Goal: Task Accomplishment & Management: Manage account settings

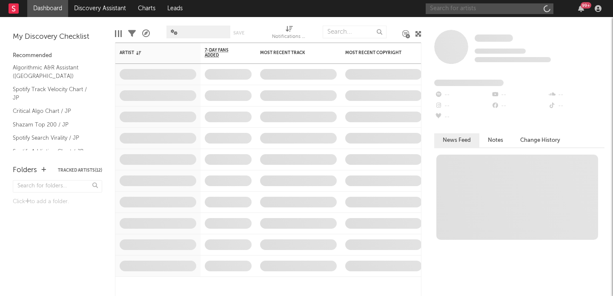
click at [491, 12] on input "text" at bounding box center [489, 8] width 128 height 11
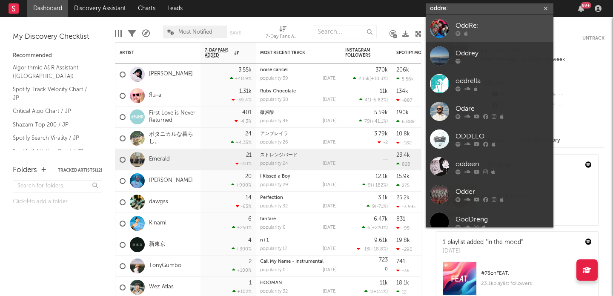
type input "oddre:"
click at [493, 26] on div "OddRe:" at bounding box center [502, 25] width 94 height 10
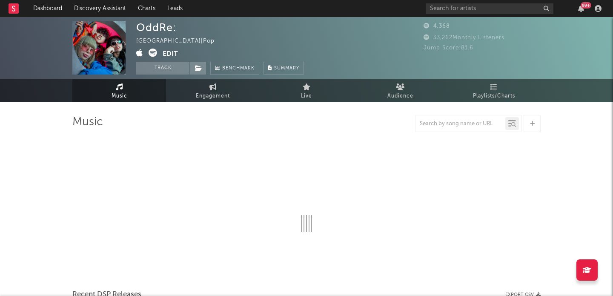
select select "1w"
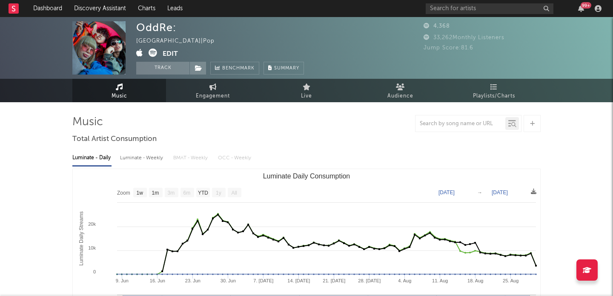
click at [170, 51] on button "Edit" at bounding box center [170, 54] width 15 height 11
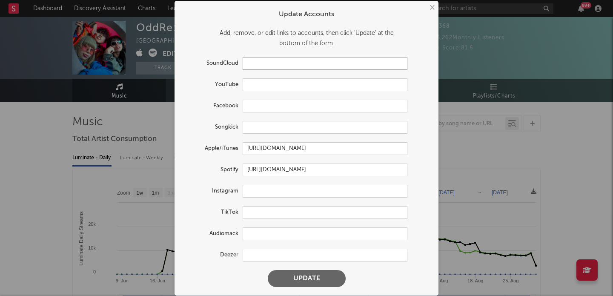
click at [271, 63] on input "text" at bounding box center [325, 63] width 165 height 13
click at [268, 193] on input "text" at bounding box center [325, 191] width 165 height 13
paste input "[URL][DOMAIN_NAME][DOMAIN_NAME]"
type input "[URL][DOMAIN_NAME][DOMAIN_NAME]"
click at [265, 86] on input "text" at bounding box center [325, 84] width 165 height 13
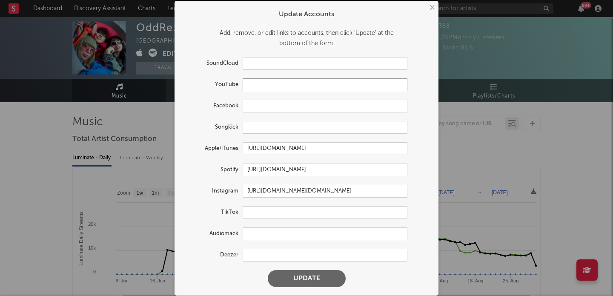
paste input "[URL][DOMAIN_NAME]"
type input "[URL][DOMAIN_NAME]"
click at [256, 208] on input "text" at bounding box center [325, 212] width 165 height 13
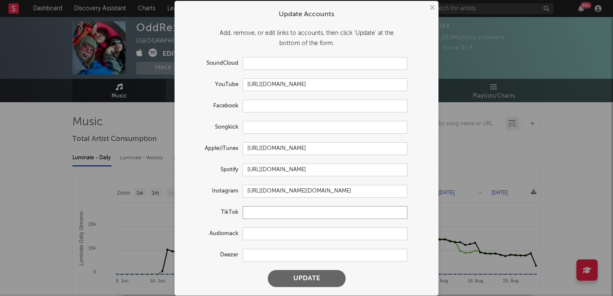
paste input "[URL][DOMAIN_NAME][DOMAIN_NAME]"
type input "[URL][DOMAIN_NAME][DOMAIN_NAME]"
click at [294, 272] on button "Update" at bounding box center [307, 278] width 78 height 17
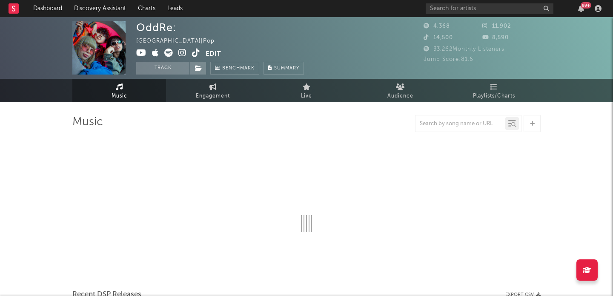
select select "1w"
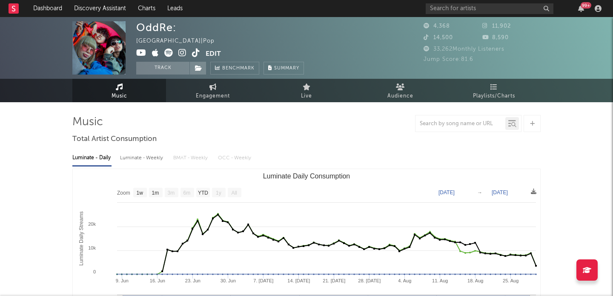
select select "1w"
